Goal: Task Accomplishment & Management: Manage account settings

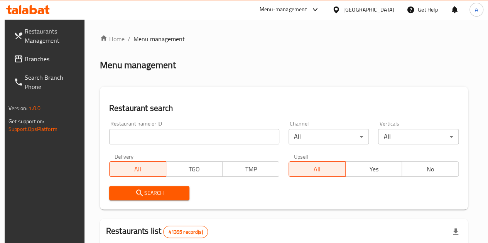
drag, startPoint x: 0, startPoint y: 0, endPoint x: 157, endPoint y: 138, distance: 209.2
click at [157, 138] on input "search" at bounding box center [194, 136] width 170 height 15
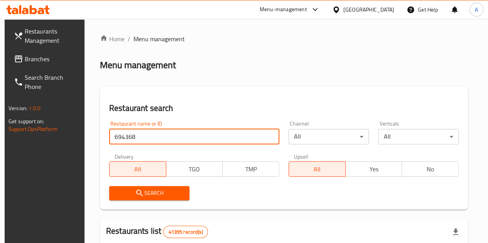
type input "694368"
click button "Search" at bounding box center [149, 193] width 81 height 14
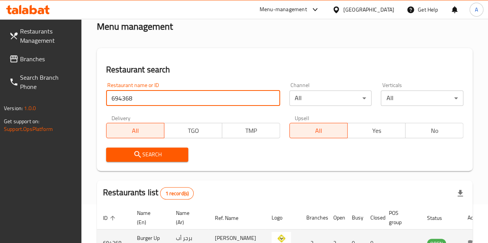
scroll to position [101, 0]
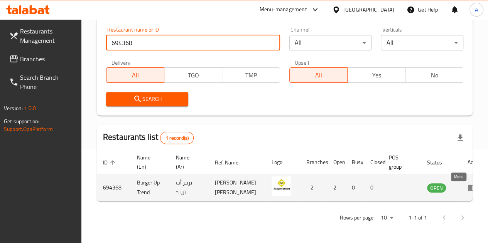
click at [473, 187] on icon "enhanced table" at bounding box center [474, 188] width 3 height 3
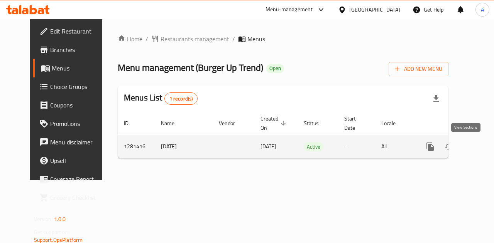
click at [481, 147] on icon "enhanced table" at bounding box center [485, 146] width 9 height 9
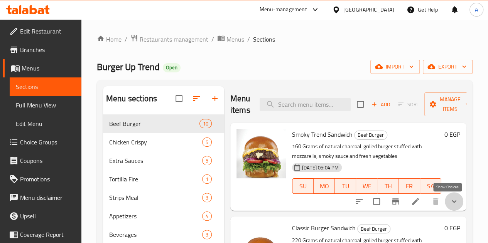
click at [450, 205] on icon "show more" at bounding box center [454, 201] width 9 height 9
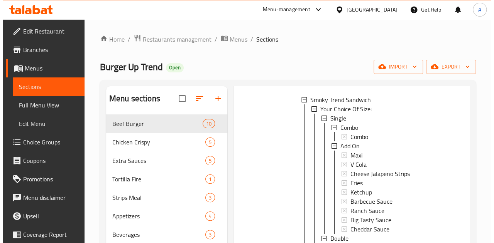
scroll to position [108, 0]
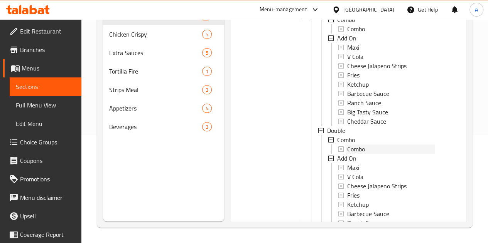
click at [340, 138] on div "Single Combo Combo Add On Maxi V Cola Cheese Jalapeno Strips Fries Ketchup Barb…" at bounding box center [376, 126] width 117 height 241
click at [333, 132] on div "Double" at bounding box center [381, 130] width 108 height 9
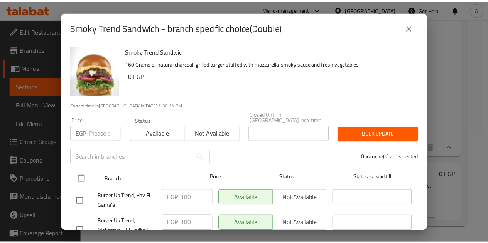
scroll to position [33, 0]
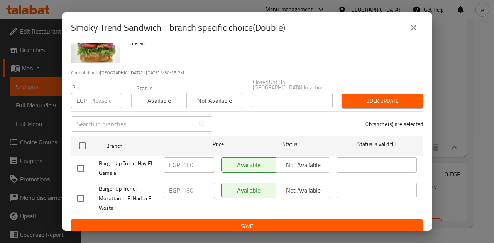
click at [414, 25] on icon "close" at bounding box center [413, 27] width 9 height 9
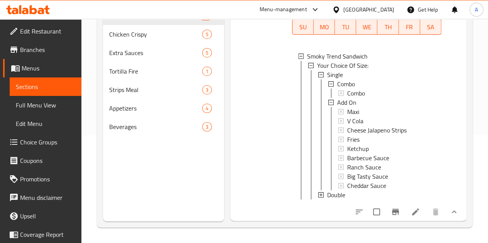
scroll to position [0, 0]
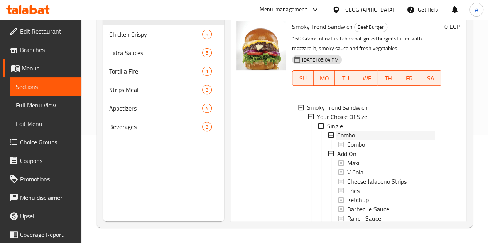
click at [337, 135] on span "Combo" at bounding box center [346, 135] width 18 height 9
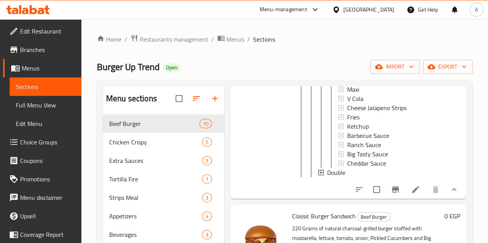
scroll to position [193, 0]
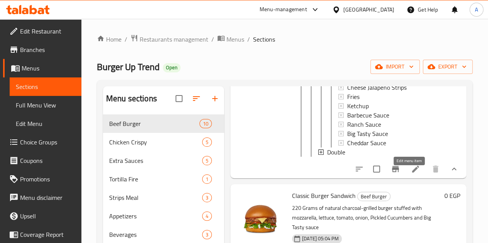
click at [411, 174] on icon at bounding box center [415, 169] width 9 height 9
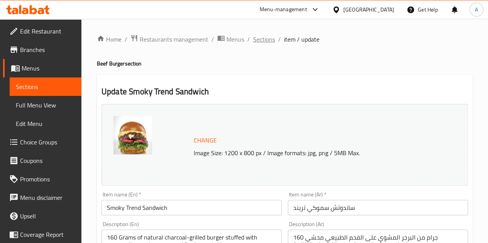
click at [262, 40] on span "Sections" at bounding box center [264, 39] width 22 height 9
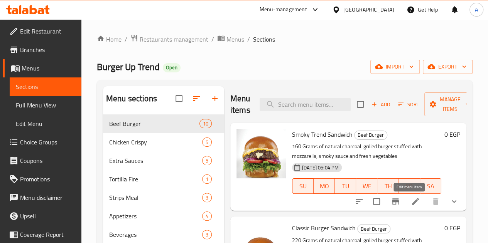
click at [412, 204] on icon at bounding box center [415, 201] width 7 height 7
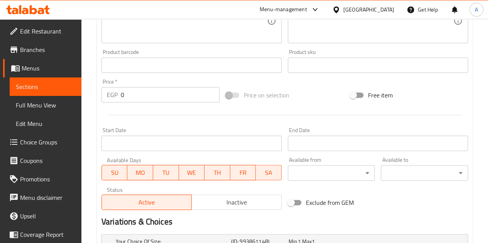
scroll to position [455, 0]
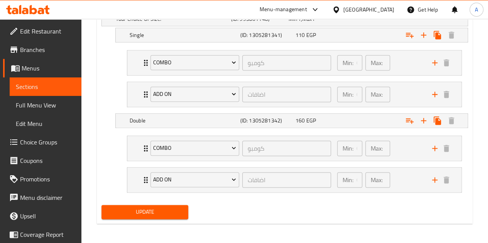
click at [50, 147] on span "Choice Groups" at bounding box center [47, 142] width 55 height 9
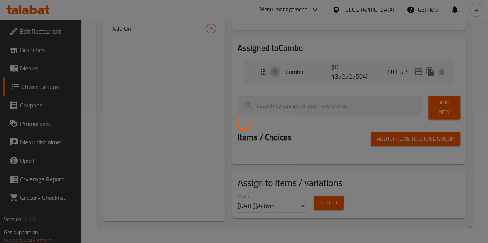
scroll to position [109, 0]
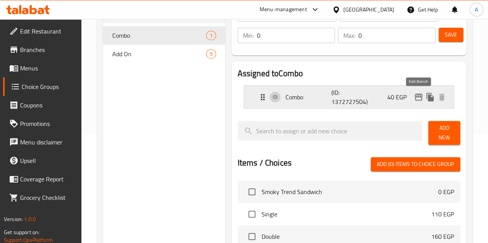
click at [416, 101] on icon "edit" at bounding box center [419, 97] width 8 height 7
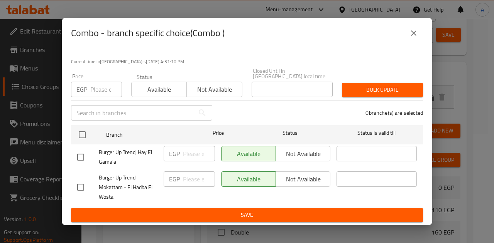
click at [409, 33] on icon "close" at bounding box center [413, 33] width 9 height 9
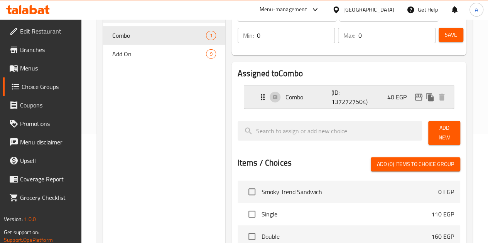
click at [370, 95] on div "Combo (ID: 1372727504) 40 EGP" at bounding box center [351, 97] width 186 height 22
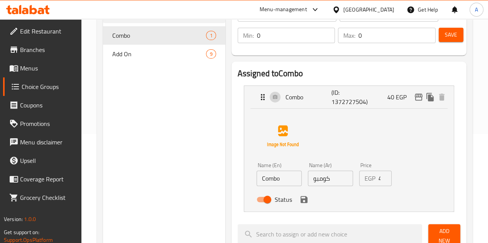
click at [379, 179] on input "40" at bounding box center [385, 178] width 13 height 15
click at [301, 200] on icon "save" at bounding box center [304, 199] width 7 height 7
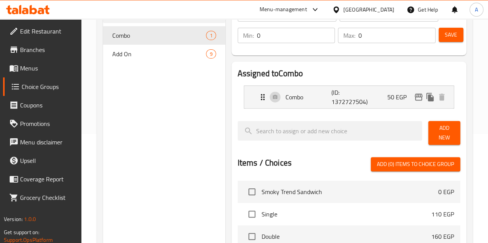
type input "50"
click at [441, 37] on button "Save" at bounding box center [451, 35] width 25 height 14
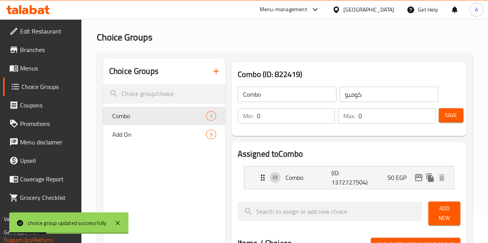
scroll to position [0, 0]
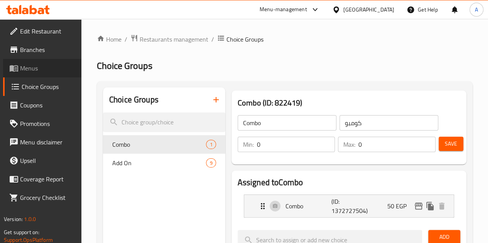
click at [26, 69] on span "Menus" at bounding box center [47, 68] width 55 height 9
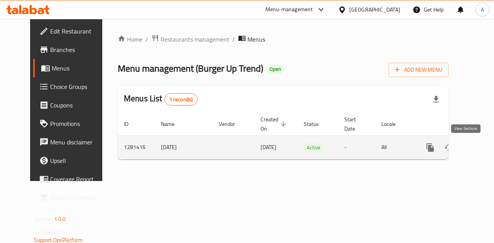
click at [481, 149] on icon "enhanced table" at bounding box center [485, 147] width 9 height 9
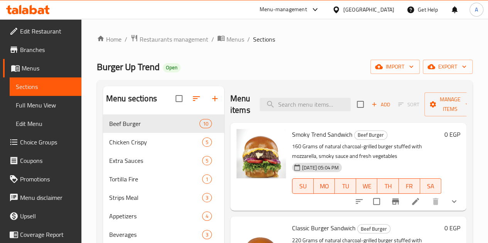
click at [303, 208] on div "Smoky Trend Sandwich Beef Burger 160 Grams of natural charcoal-grilled burger s…" at bounding box center [367, 167] width 156 height 82
click at [288, 77] on div "Home / Restaurants management / Menus / Sections Burger Up Trend Open import ex…" at bounding box center [285, 185] width 376 height 302
click at [212, 101] on icon "button" at bounding box center [214, 98] width 5 height 5
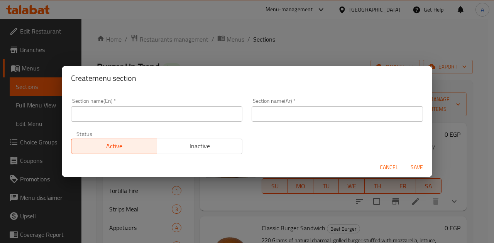
click at [126, 115] on input "text" at bounding box center [156, 114] width 171 height 15
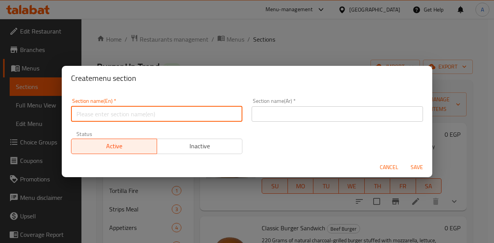
type input "g"
type input "G"
type input "b"
type input "Buy 2 Get 1 For Free"
click at [304, 119] on input "text" at bounding box center [337, 114] width 171 height 15
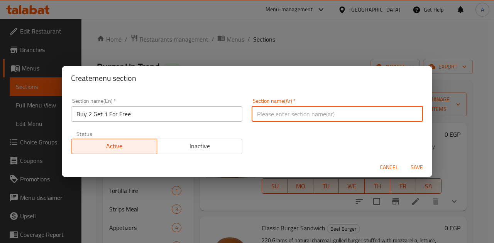
click at [115, 109] on div "Section name(En)   * Buy 2 Get 1 For Free Section name(En) *" at bounding box center [156, 110] width 171 height 24
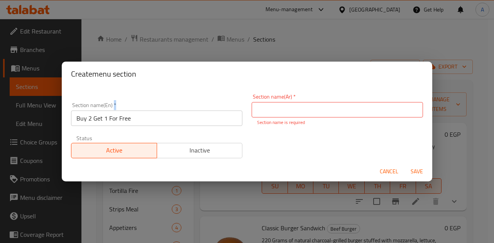
click at [115, 109] on div "Section name(En)   * Buy 2 Get 1 For Free Section name(En) *" at bounding box center [156, 115] width 171 height 24
click at [115, 121] on input "Buy 2 Get 1 For Free" at bounding box center [156, 118] width 171 height 15
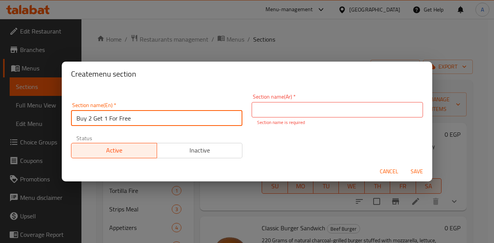
click at [115, 121] on input "Buy 2 Get 1 For Free" at bounding box center [156, 118] width 171 height 15
click at [309, 109] on input "text" at bounding box center [337, 109] width 171 height 15
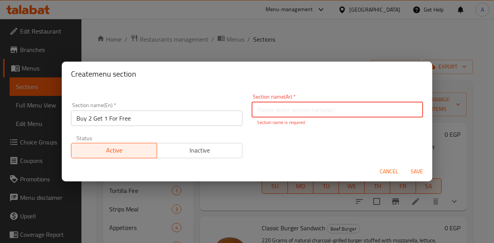
paste input "اشتري 2 واحصل على 1 مجانًا"
type input "اشتري 2 واحصل على 1 مجانًا"
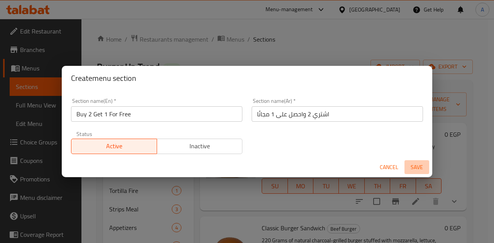
click at [422, 170] on span "Save" at bounding box center [416, 168] width 19 height 10
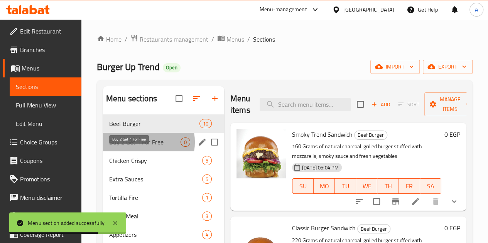
click at [138, 147] on span "Buy 2 Get 1 For Free" at bounding box center [144, 142] width 71 height 9
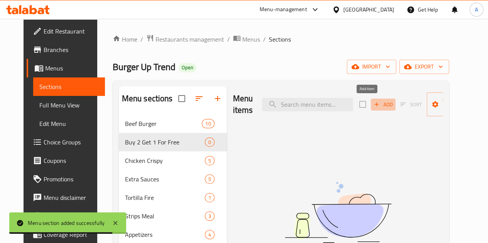
click at [373, 101] on icon "button" at bounding box center [376, 104] width 7 height 7
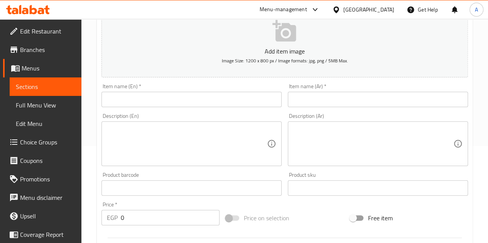
scroll to position [116, 0]
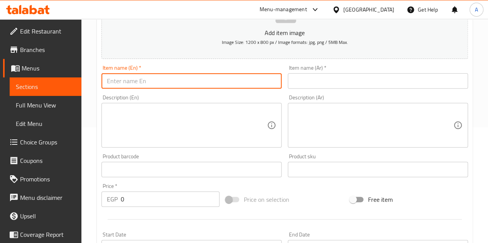
click at [155, 79] on input "text" at bounding box center [191, 80] width 180 height 15
paste input "Buy 2 Get 1 For Free"
type input "Buy 2 Get 1 For Free"
click at [297, 75] on input "text" at bounding box center [378, 80] width 180 height 15
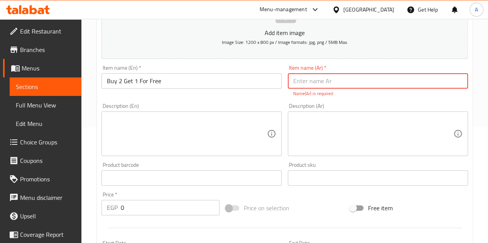
paste input "اشتري 2 واحصل على 1 مجانًا"
type input "اشتري 2 واحصل على 1 مجانًا"
click at [337, 145] on div "Description (Ar)" at bounding box center [378, 134] width 180 height 45
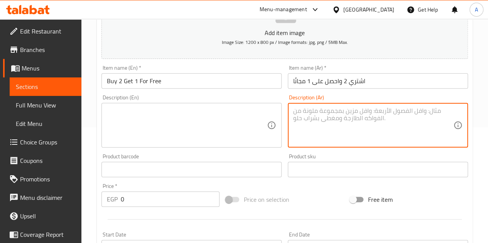
click at [345, 130] on textarea at bounding box center [373, 125] width 160 height 37
paste textarea "1مشروم رانش - 1 كراميل - الثالث سموكي"
click at [317, 105] on div "1مشروم رانش - 1 كراميل - الثالث سموكي Description (Ar)" at bounding box center [378, 125] width 180 height 45
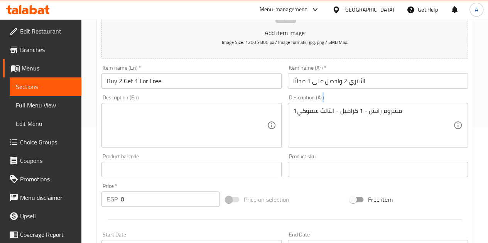
click at [317, 105] on div "1مشروم رانش - 1 كراميل - الثالث سموكي Description (Ar)" at bounding box center [378, 125] width 180 height 45
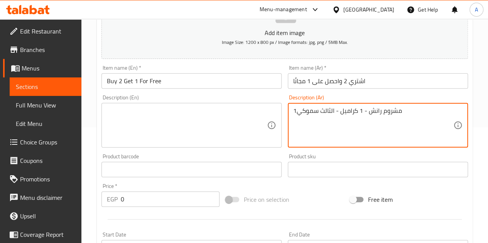
click at [324, 114] on textarea "1مشروم رانش - 1 كراميل - الثالث سموكي" at bounding box center [373, 125] width 160 height 37
paste textarea "2/ اشتري 2 وخد الثالث فري ( 1مشروم رانش - 1 كراميل - الثالث سموكي تريند ) هنعمل…"
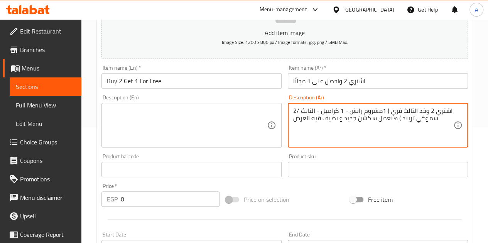
drag, startPoint x: 395, startPoint y: 118, endPoint x: 294, endPoint y: 118, distance: 101.1
click at [294, 118] on textarea "2/ اشتري 2 وخد الثالث فري ( 1مشروم رانش - 1 كراميل - الثالث سموكي تريند ) هنعمل…" at bounding box center [373, 125] width 160 height 37
drag, startPoint x: 389, startPoint y: 112, endPoint x: 448, endPoint y: 105, distance: 59.5
click at [448, 105] on div "2/ اشتري 2 وخد الثالث فري ( 1مشروم رانش - 1 كراميل - الثالث سموكي تريند ) Descr…" at bounding box center [378, 125] width 180 height 45
drag, startPoint x: 308, startPoint y: 109, endPoint x: 304, endPoint y: 109, distance: 4.2
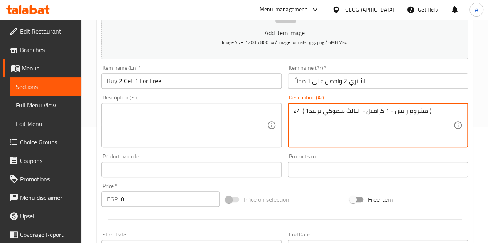
click at [304, 109] on textarea "2/ ( 1مشروم رانش - 1 كراميل - الثالث سموكي تريند )" at bounding box center [373, 125] width 160 height 37
drag, startPoint x: 299, startPoint y: 108, endPoint x: 291, endPoint y: 108, distance: 7.7
click at [291, 108] on div "2/ ( مشروم رانش - 1 كراميل - الثالث سموكي تريند ) Description (Ar)" at bounding box center [378, 125] width 180 height 45
click at [385, 108] on textarea "( مشروم رانش - 1 كراميل - الثالث سموكي تريند )" at bounding box center [373, 125] width 160 height 37
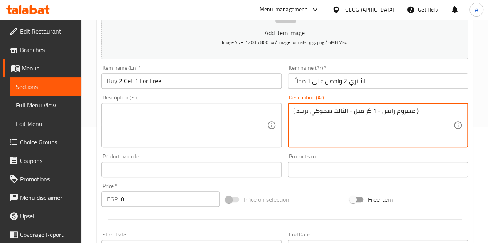
click at [385, 108] on textarea "( مشروم رانش - 1 كراميل - الثالث سموكي تريند )" at bounding box center [373, 125] width 160 height 37
type textarea "( مشروم رانش - 1 كراميل - الثالث سموكي تريند )"
click at [223, 117] on textarea at bounding box center [187, 125] width 160 height 37
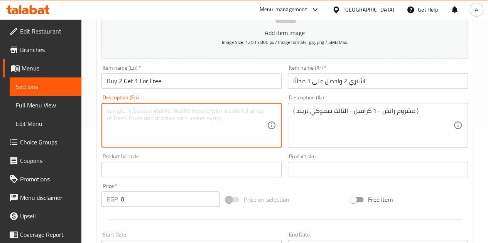
paste textarea "(Mushroom Ranch - 1 Caramel - 3rd Smokey Trend)"
type textarea "(Mushroom Ranch - 1 Caramel - 3rd Smokey Trend)"
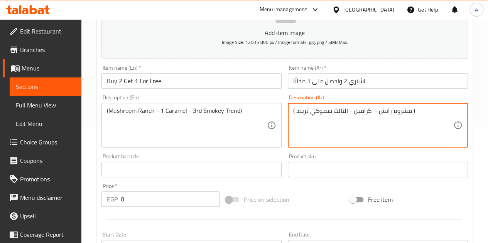
drag, startPoint x: 350, startPoint y: 108, endPoint x: 333, endPoint y: 108, distance: 16.6
click at [333, 108] on textarea "( مشروم رانش - كراميل - الثالث سموكي تريند )" at bounding box center [373, 125] width 160 height 37
click at [323, 111] on textarea "( مشروم رانش - كراميل -سموكي تريند )" at bounding box center [373, 125] width 160 height 37
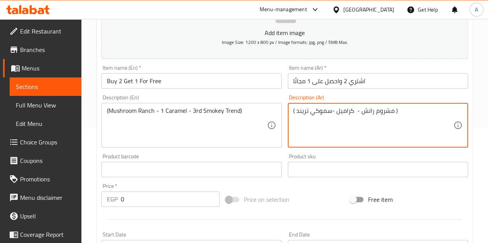
type textarea "( مشروم رانش - كراميل -سموكي تريند )"
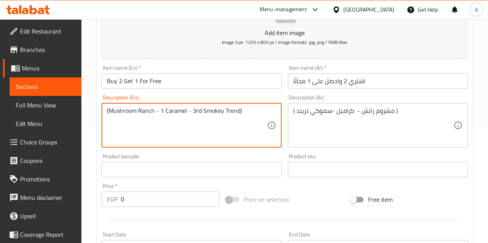
click at [166, 114] on textarea "(Mushroom Ranch - 1 Caramel - 3rd Smokey Trend)" at bounding box center [187, 125] width 160 height 37
paste textarea "Caramel -"
type textarea "(Mushroom Ranch - Caramel - Smokey Trend)"
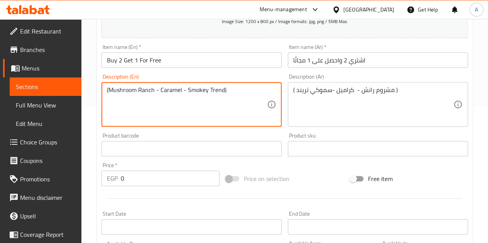
scroll to position [154, 0]
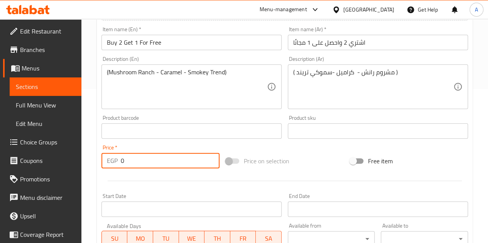
click at [163, 162] on input "0" at bounding box center [170, 160] width 99 height 15
type input "460"
click at [185, 183] on div at bounding box center [284, 181] width 373 height 19
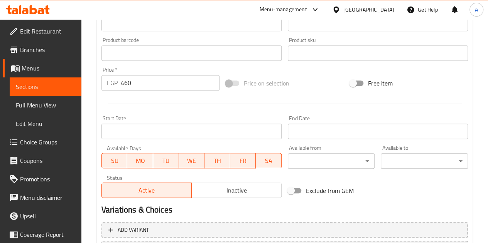
scroll to position [301, 0]
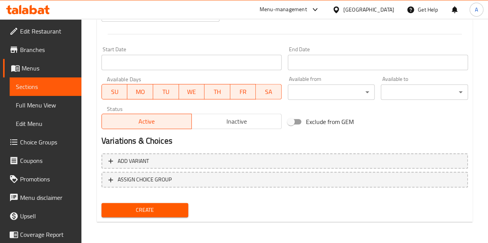
click at [171, 213] on span "Create" at bounding box center [145, 211] width 75 height 10
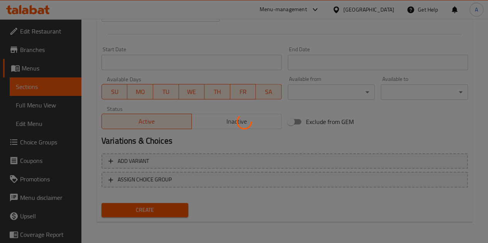
type input "0"
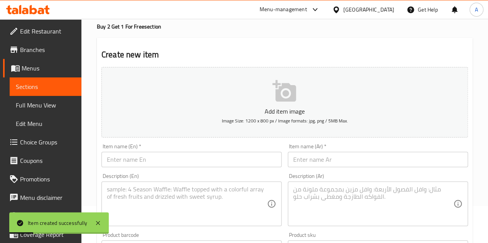
scroll to position [0, 0]
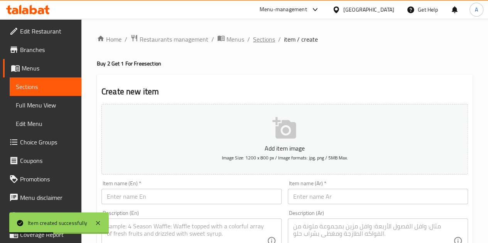
click at [267, 36] on span "Sections" at bounding box center [264, 39] width 22 height 9
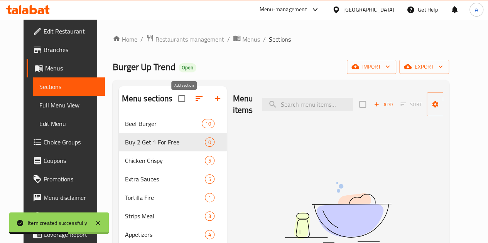
click at [208, 108] on button "button" at bounding box center [217, 99] width 19 height 19
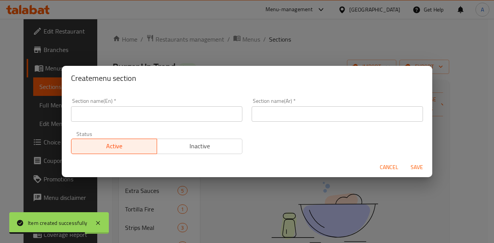
click at [302, 47] on div "Create menu section Section name(En)   * Section name(En) * Section name(Ar)   …" at bounding box center [247, 121] width 494 height 243
click at [394, 167] on span "Cancel" at bounding box center [389, 168] width 19 height 10
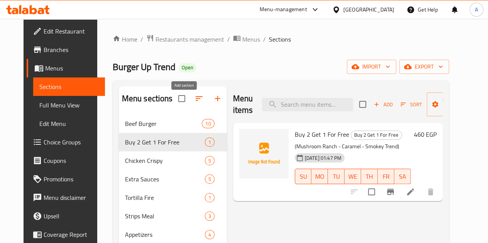
click at [213, 103] on icon "button" at bounding box center [217, 98] width 9 height 9
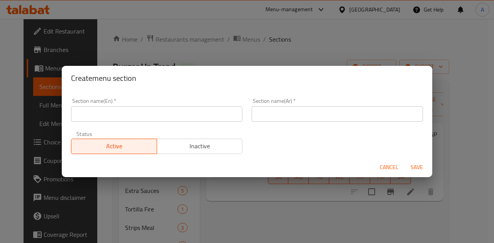
click at [181, 115] on input "text" at bounding box center [156, 114] width 171 height 15
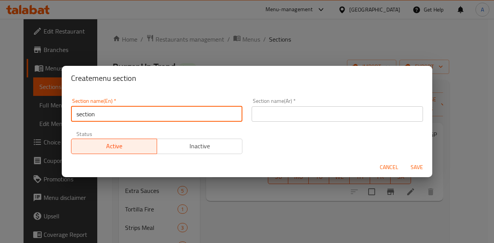
click at [91, 115] on input "section" at bounding box center [156, 114] width 171 height 15
type input "section"
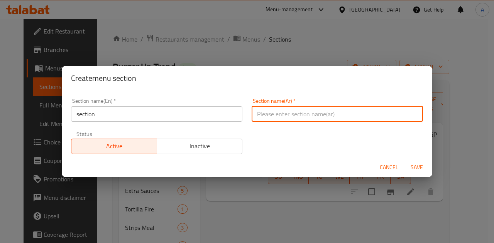
click at [316, 115] on input "text" at bounding box center [337, 114] width 171 height 15
type input "ٌ"
type input "قسم"
click at [413, 167] on span "Save" at bounding box center [416, 168] width 19 height 10
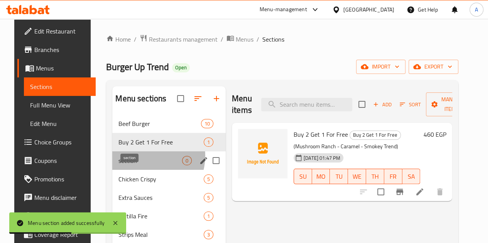
click at [140, 166] on span "section" at bounding box center [150, 160] width 64 height 9
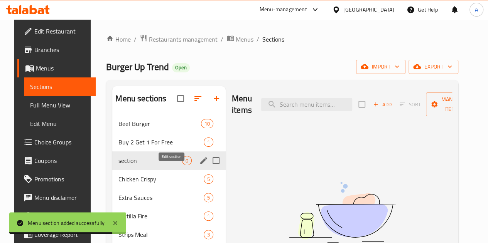
click at [199, 166] on icon "edit" at bounding box center [203, 160] width 9 height 9
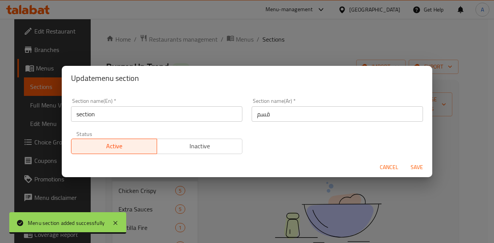
click at [130, 118] on input "section" at bounding box center [156, 114] width 171 height 15
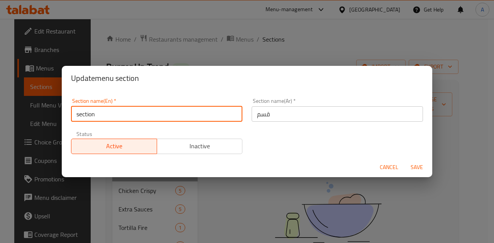
click at [130, 118] on input "section" at bounding box center [156, 114] width 171 height 15
type input "خ"
type input "Offer"
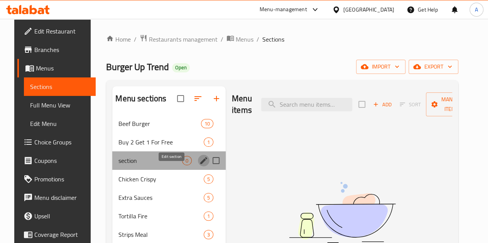
click at [200, 164] on icon "edit" at bounding box center [203, 160] width 7 height 7
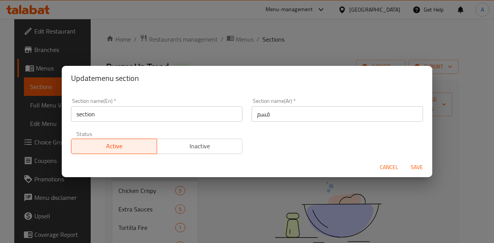
click at [141, 116] on input "section" at bounding box center [156, 114] width 171 height 15
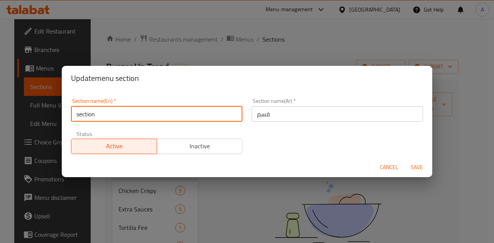
click at [141, 116] on input "section" at bounding box center [156, 114] width 171 height 15
type input "Offers"
click at [260, 115] on input "قسم" at bounding box center [337, 114] width 171 height 15
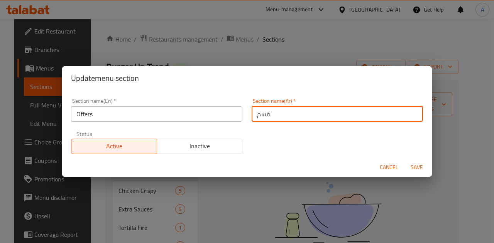
click at [260, 115] on input "قسم" at bounding box center [337, 114] width 171 height 15
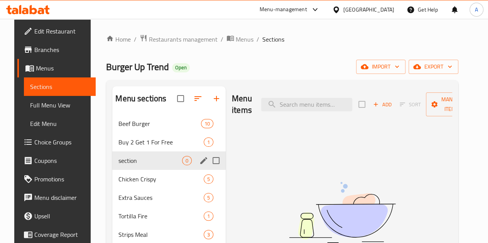
click at [200, 164] on icon "edit" at bounding box center [203, 160] width 7 height 7
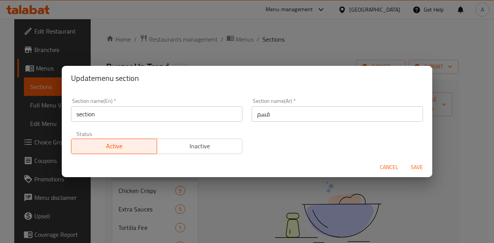
click at [131, 116] on input "section" at bounding box center [156, 114] width 171 height 15
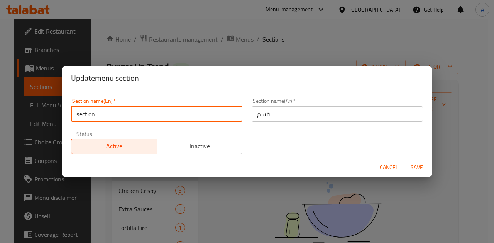
click at [131, 116] on input "section" at bounding box center [156, 114] width 171 height 15
type input "خ"
type input "Offers"
click at [257, 114] on input "قسم" at bounding box center [337, 114] width 171 height 15
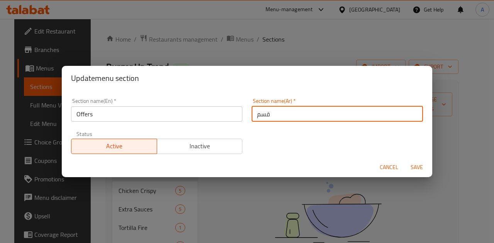
click at [257, 114] on input "قسم" at bounding box center [337, 114] width 171 height 15
type input "عروض"
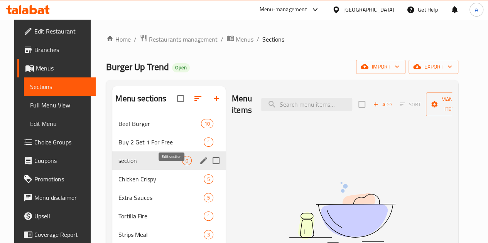
click at [199, 166] on icon "edit" at bounding box center [203, 160] width 9 height 9
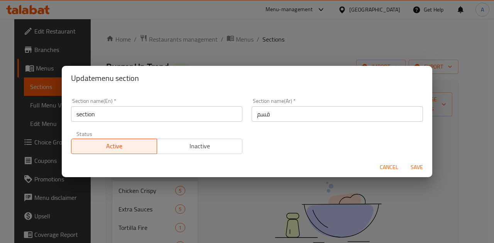
click at [267, 115] on input "قسم" at bounding box center [337, 114] width 171 height 15
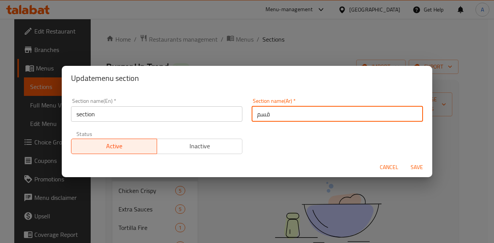
click at [267, 115] on input "قسم" at bounding box center [337, 114] width 171 height 15
type input "عروض"
click at [210, 114] on input "section" at bounding box center [156, 114] width 171 height 15
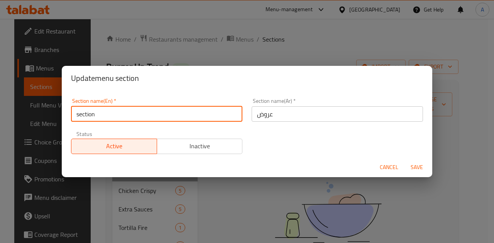
click at [210, 115] on input "section" at bounding box center [156, 114] width 171 height 15
type input "Offers"
click at [418, 169] on span "Save" at bounding box center [416, 168] width 19 height 10
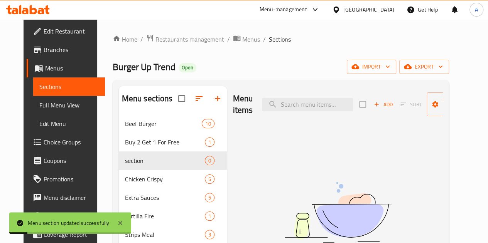
click at [113, 173] on div "Menu sections Beef Burger 10 Buy 2 Get 1 For Free 1 section 0 Chicken Crispy 5 …" at bounding box center [281, 208] width 336 height 256
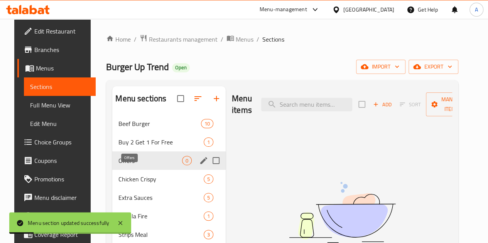
click at [118, 166] on span "Offers" at bounding box center [150, 160] width 64 height 9
click at [129, 166] on span "Offers" at bounding box center [150, 160] width 64 height 9
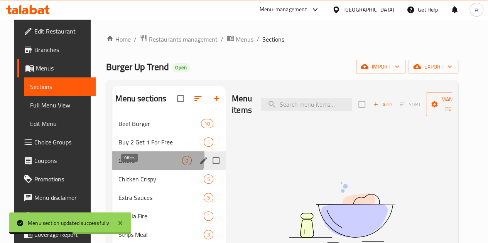
click at [129, 166] on span "Offers" at bounding box center [150, 160] width 64 height 9
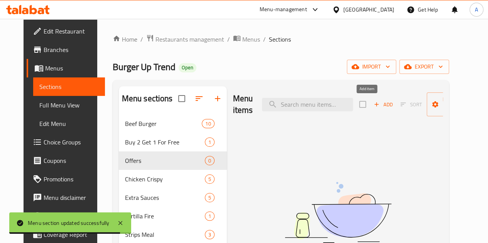
click at [373, 103] on icon "button" at bounding box center [376, 104] width 7 height 7
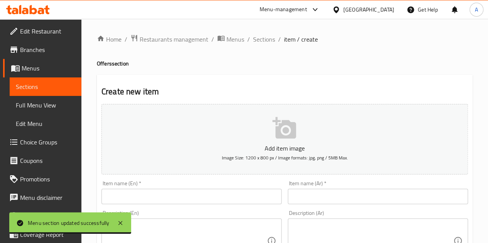
click at [365, 194] on input "text" at bounding box center [378, 196] width 180 height 15
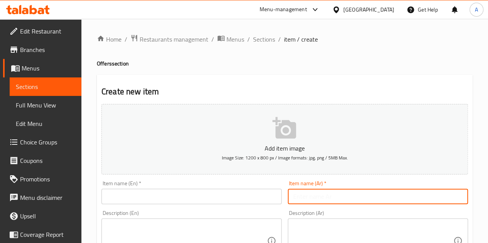
paste input "بوكس حريف اب تريند"
type input "بوكس حريف اب تريند"
click at [171, 200] on input "text" at bounding box center [191, 196] width 180 height 15
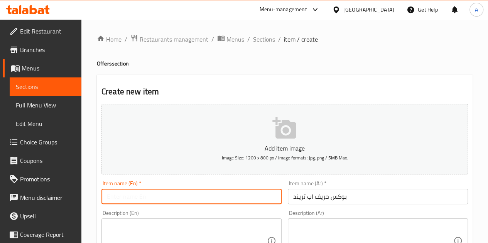
paste input "Box Hareef App Trend"
click at [140, 195] on input "Box Hareef App Trend" at bounding box center [191, 196] width 180 height 15
type input "Box Hareef up Trend"
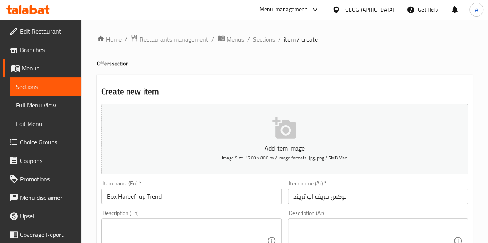
scroll to position [116, 0]
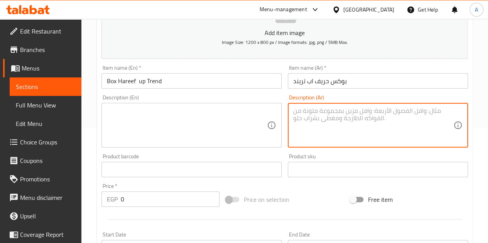
click at [323, 125] on textarea at bounding box center [373, 125] width 160 height 37
paste textarea "1 كلاسيك + كومبو )"
click at [341, 109] on textarea "1 كلاسيك + كومبو )" at bounding box center [373, 125] width 160 height 37
click at [311, 112] on textarea "1 كلاسيك + كومبو" at bounding box center [373, 125] width 160 height 37
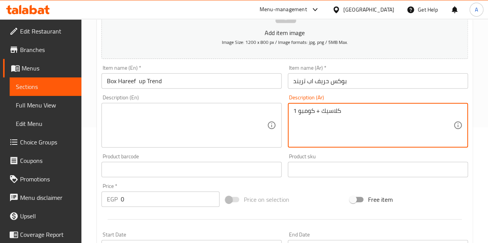
click at [311, 112] on textarea "1 كلاسيك + كومبو" at bounding box center [373, 125] width 160 height 37
type textarea "1 كلاسيك + كومبو"
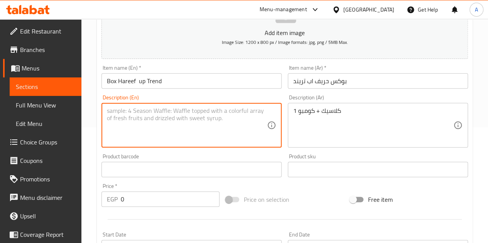
click at [169, 112] on textarea at bounding box center [187, 125] width 160 height 37
paste textarea "1 Classic + Combo"
type textarea "1 Classic + Combo"
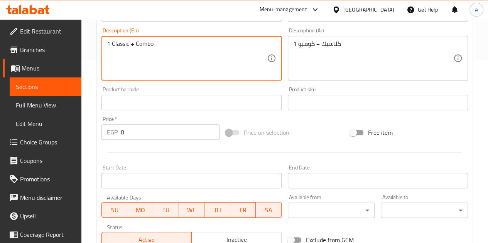
click at [182, 159] on div "Add item image Image Size: 1200 x 800 px / Image formats: jpg, png / 5MB Max. I…" at bounding box center [284, 84] width 373 height 333
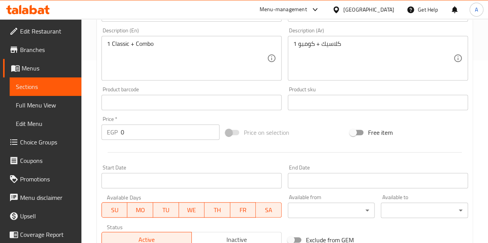
scroll to position [193, 0]
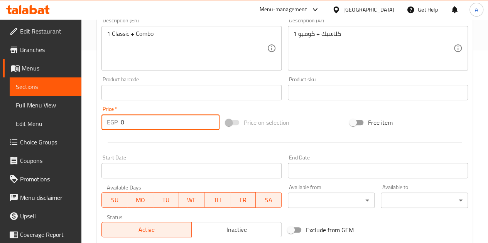
click at [169, 126] on input "0" at bounding box center [170, 122] width 99 height 15
type input "205.88"
click at [176, 139] on div at bounding box center [284, 142] width 373 height 19
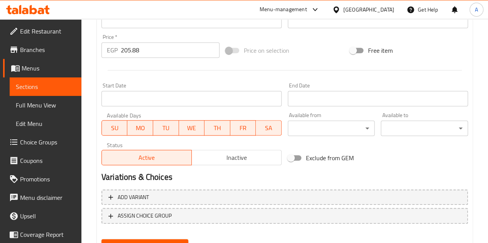
scroll to position [301, 0]
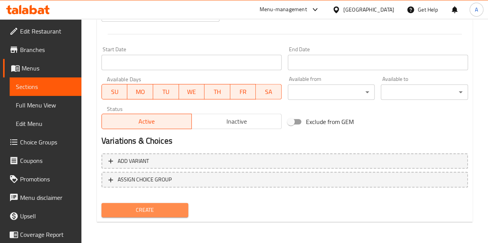
click at [173, 211] on span "Create" at bounding box center [145, 211] width 75 height 10
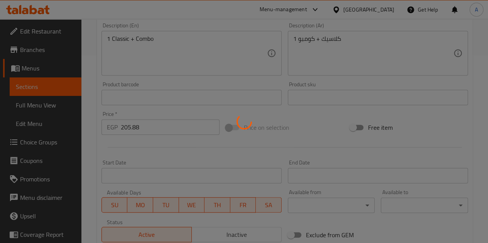
scroll to position [147, 0]
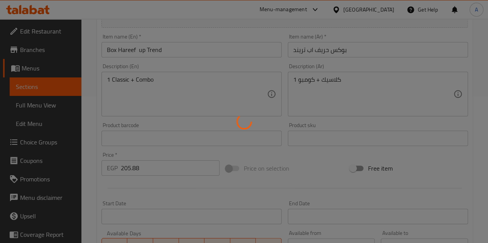
type input "0"
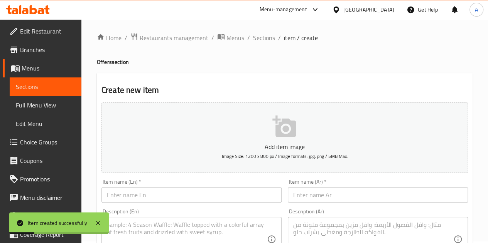
scroll to position [0, 0]
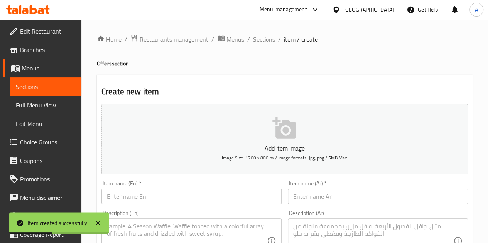
drag, startPoint x: 260, startPoint y: 40, endPoint x: 255, endPoint y: 46, distance: 7.1
click at [260, 40] on span "Sections" at bounding box center [264, 39] width 22 height 9
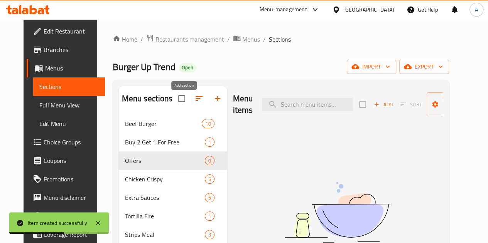
click at [208, 108] on button "button" at bounding box center [217, 99] width 19 height 19
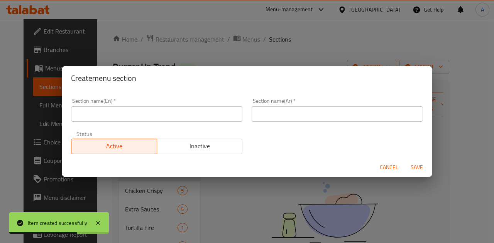
click at [174, 113] on input "text" at bounding box center [156, 114] width 171 height 15
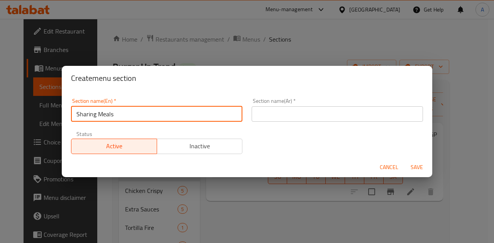
type input "Sharing Meals"
click at [274, 115] on input "text" at bounding box center [337, 114] width 171 height 15
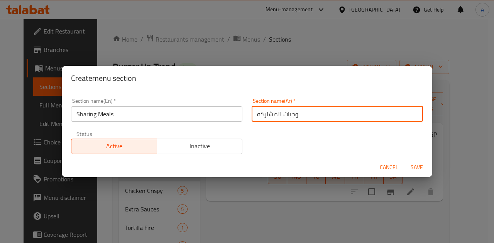
type input "وجبات للمشاركه"
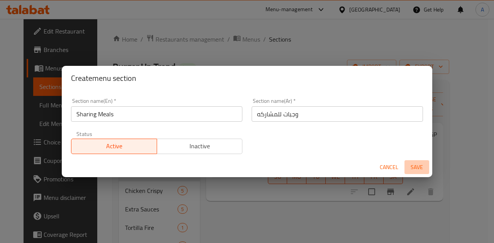
click at [418, 166] on span "Save" at bounding box center [416, 168] width 19 height 10
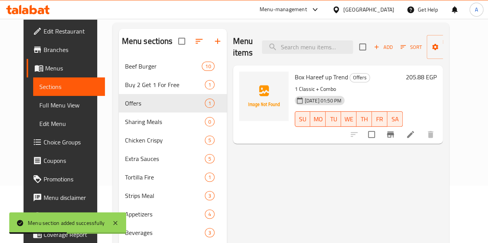
scroll to position [108, 0]
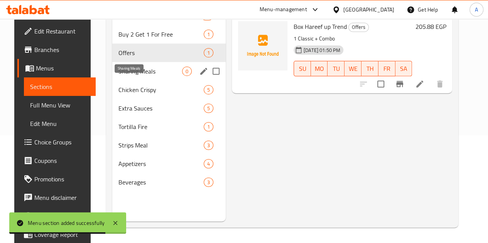
click at [137, 76] on span "Sharing Meals" at bounding box center [150, 71] width 64 height 9
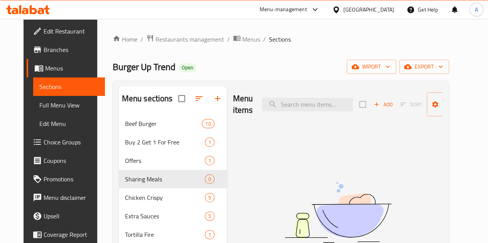
click at [373, 107] on span "Add" at bounding box center [383, 104] width 21 height 9
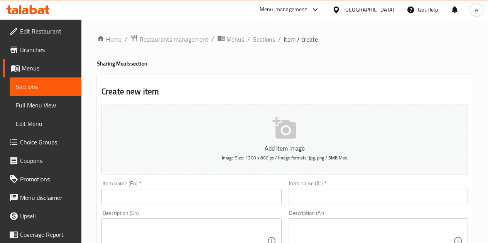
click at [367, 194] on input "text" at bounding box center [378, 196] width 180 height 15
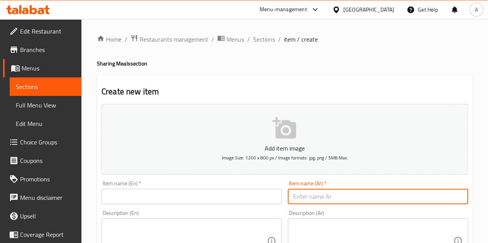
paste input "بوكس حبايب اب تريند"
type input "بوكس حبايب اب تريند"
click at [222, 195] on input "text" at bounding box center [191, 196] width 180 height 15
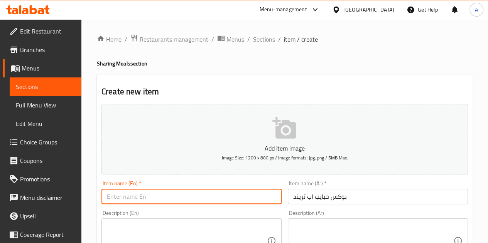
paste input "Box Habayeb Up Trend"
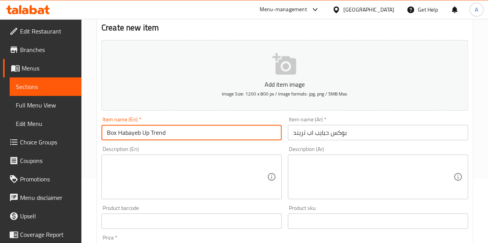
scroll to position [77, 0]
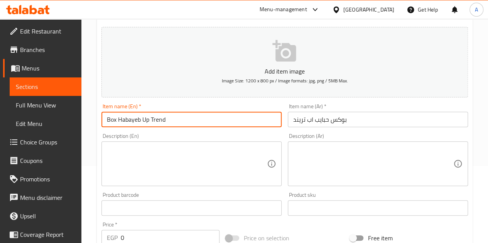
type input "Box Habayeb Up Trend"
click at [343, 159] on textarea at bounding box center [373, 164] width 160 height 37
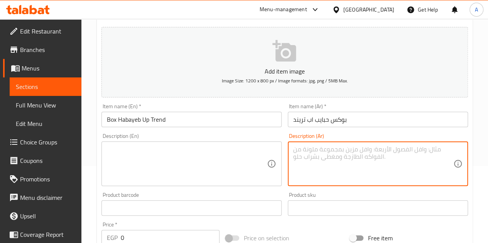
paste textarea "لاسيك +كراميل+مشروم رانش + 3 فرايز"
click at [358, 149] on textarea "لاسيك +كراميل+مشروم رانش + 3 فرايز" at bounding box center [373, 164] width 160 height 37
paste textarea "ك"
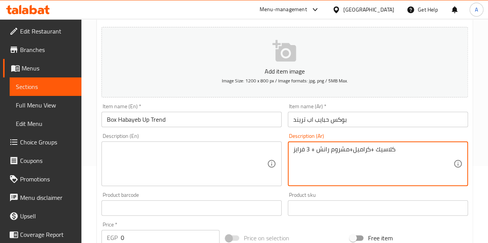
type textarea "كلاسيك +كراميل+مشروم رانش + 3 فرايز"
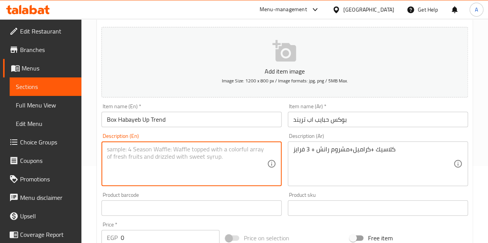
click at [204, 161] on textarea at bounding box center [187, 164] width 160 height 37
paste textarea "Classic + Caramel + Mushroom Ranch + 3 Fries"
type textarea "Classic + Caramel + Mushroom Ranch + 3 Fries"
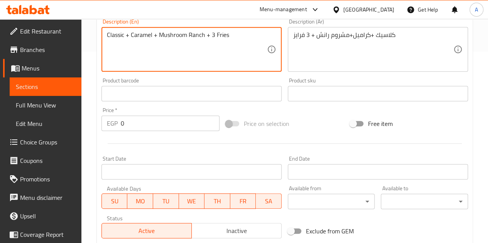
scroll to position [270, 0]
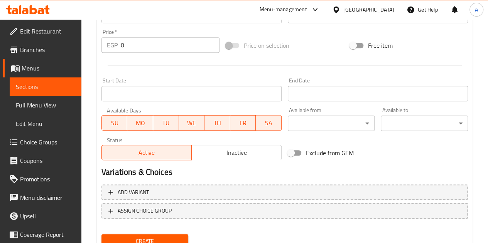
click at [160, 42] on input "0" at bounding box center [170, 44] width 99 height 15
type input "670"
click at [167, 63] on div at bounding box center [284, 65] width 373 height 19
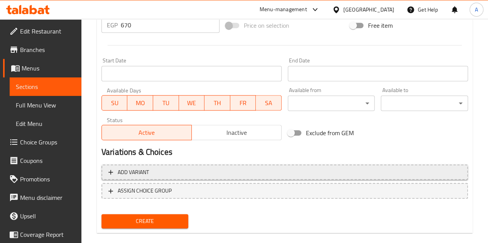
scroll to position [301, 0]
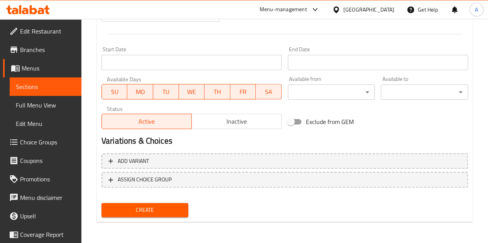
click at [169, 213] on span "Create" at bounding box center [145, 211] width 75 height 10
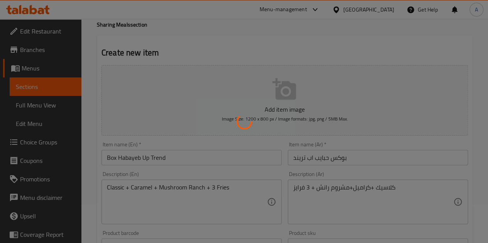
scroll to position [0, 0]
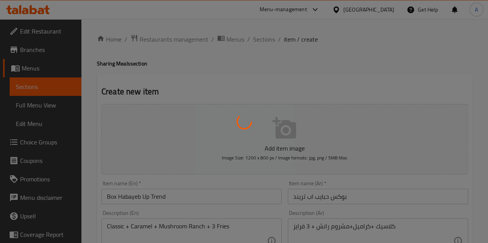
type input "0"
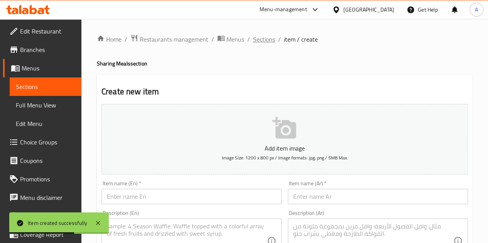
click at [260, 35] on span "Sections" at bounding box center [264, 39] width 22 height 9
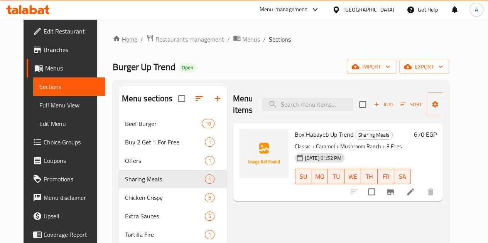
click at [113, 35] on link "Home" at bounding box center [125, 39] width 25 height 9
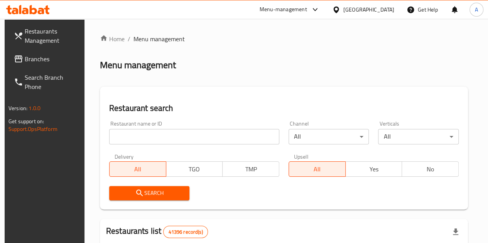
click at [146, 134] on input "search" at bounding box center [194, 136] width 170 height 15
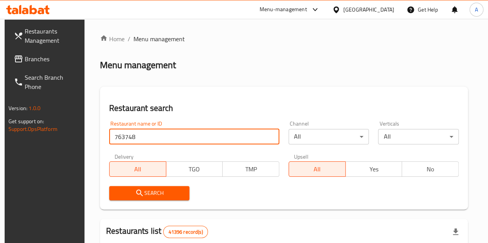
click button "Search" at bounding box center [149, 193] width 81 height 14
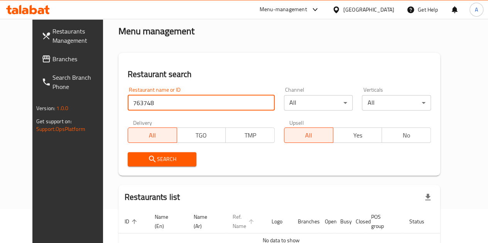
scroll to position [80, 0]
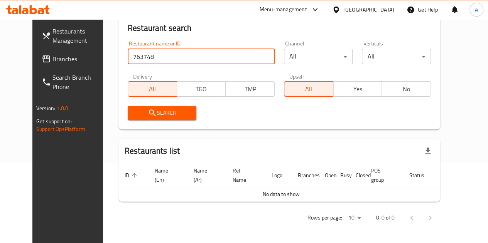
click at [128, 54] on input "763748" at bounding box center [201, 56] width 147 height 15
type input "697420"
click button "Search" at bounding box center [162, 113] width 69 height 14
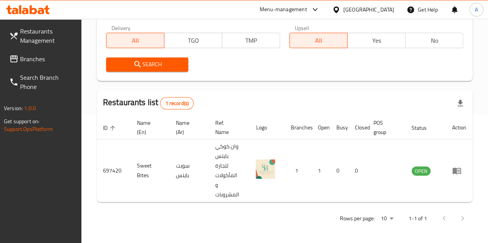
scroll to position [130, 0]
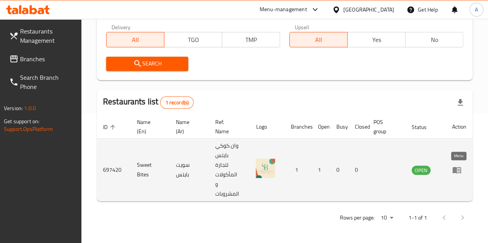
click at [460, 173] on icon "enhanced table" at bounding box center [457, 170] width 8 height 7
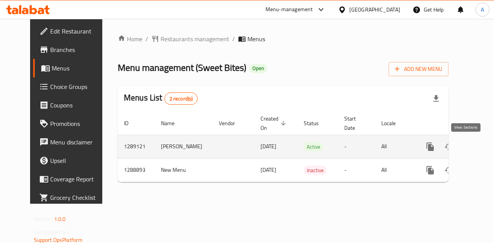
click at [477, 151] on link "enhanced table" at bounding box center [486, 147] width 19 height 19
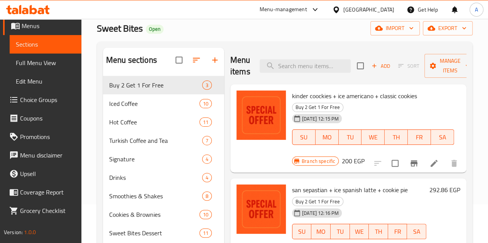
scroll to position [77, 0]
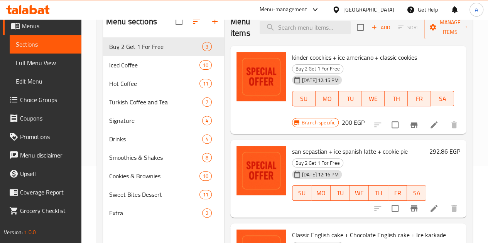
click at [43, 152] on span "Menu disclaimer" at bounding box center [47, 155] width 55 height 9
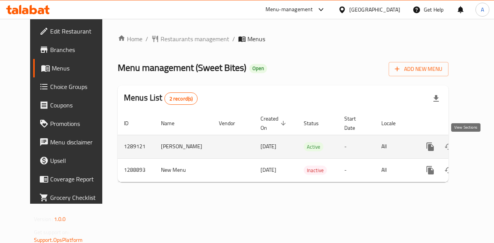
click at [482, 146] on icon "enhanced table" at bounding box center [485, 147] width 7 height 7
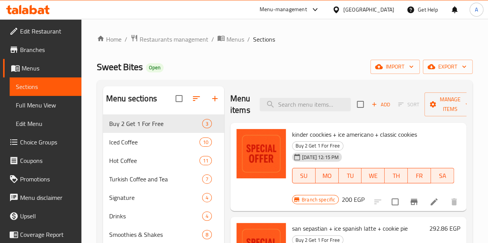
click at [35, 50] on span "Branches" at bounding box center [47, 49] width 55 height 9
